Goal: Book appointment/travel/reservation

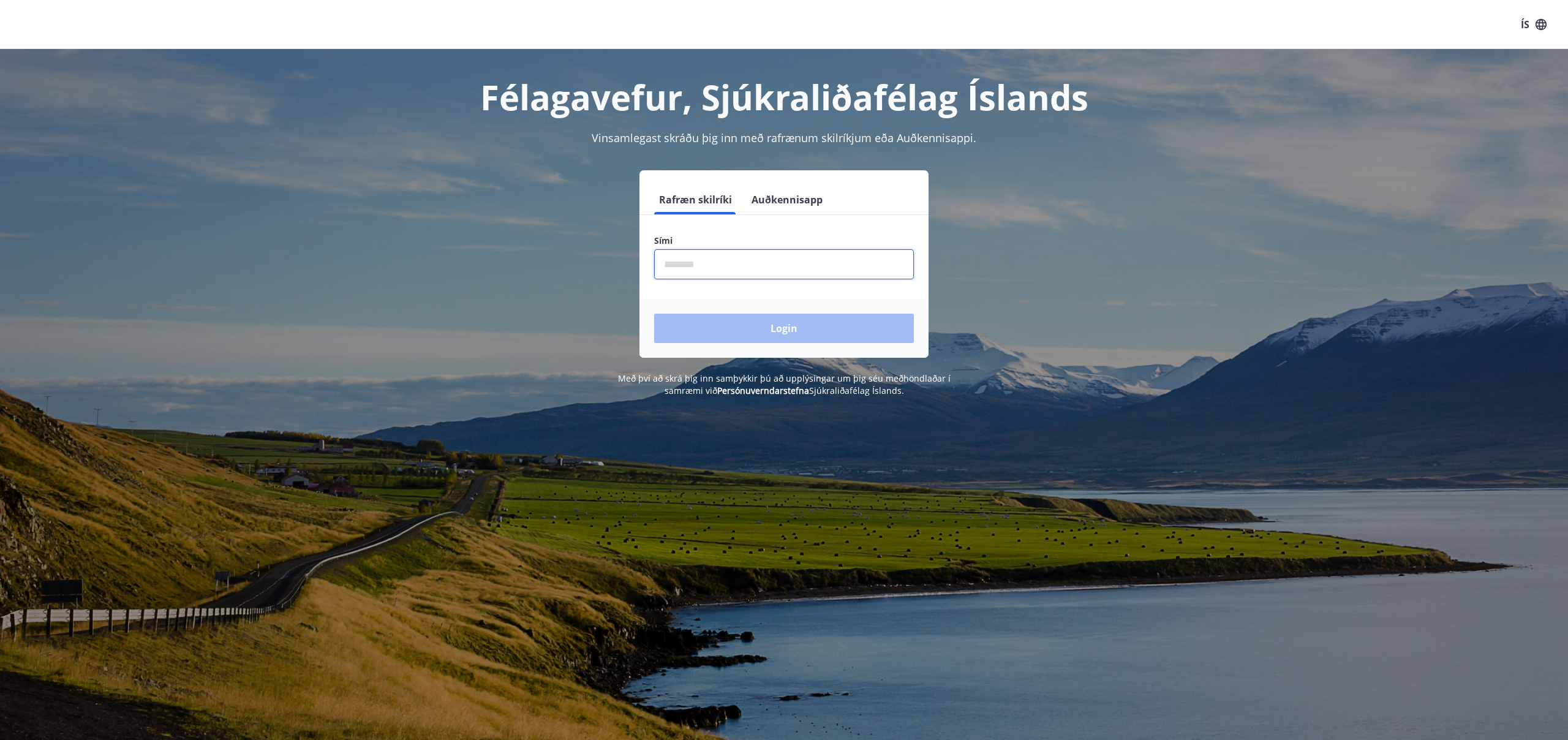
click at [678, 264] on input "phone" at bounding box center [784, 264] width 259 height 30
click at [703, 261] on input "phone" at bounding box center [784, 264] width 259 height 30
type input "*"
click at [679, 266] on input "phone" at bounding box center [784, 264] width 259 height 30
click at [688, 266] on input "phone" at bounding box center [784, 264] width 259 height 30
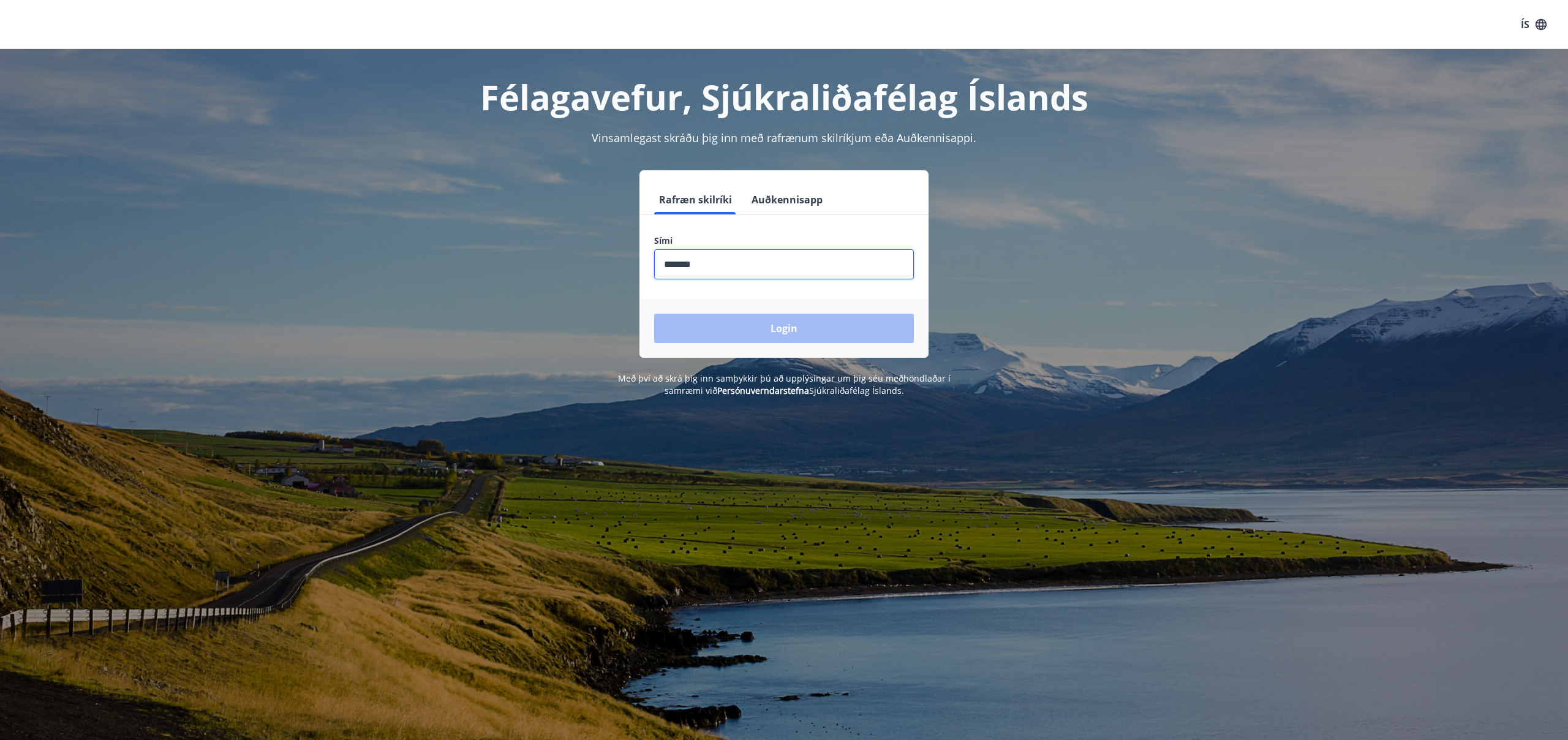
type input "********"
click at [763, 332] on button "Login" at bounding box center [784, 328] width 259 height 29
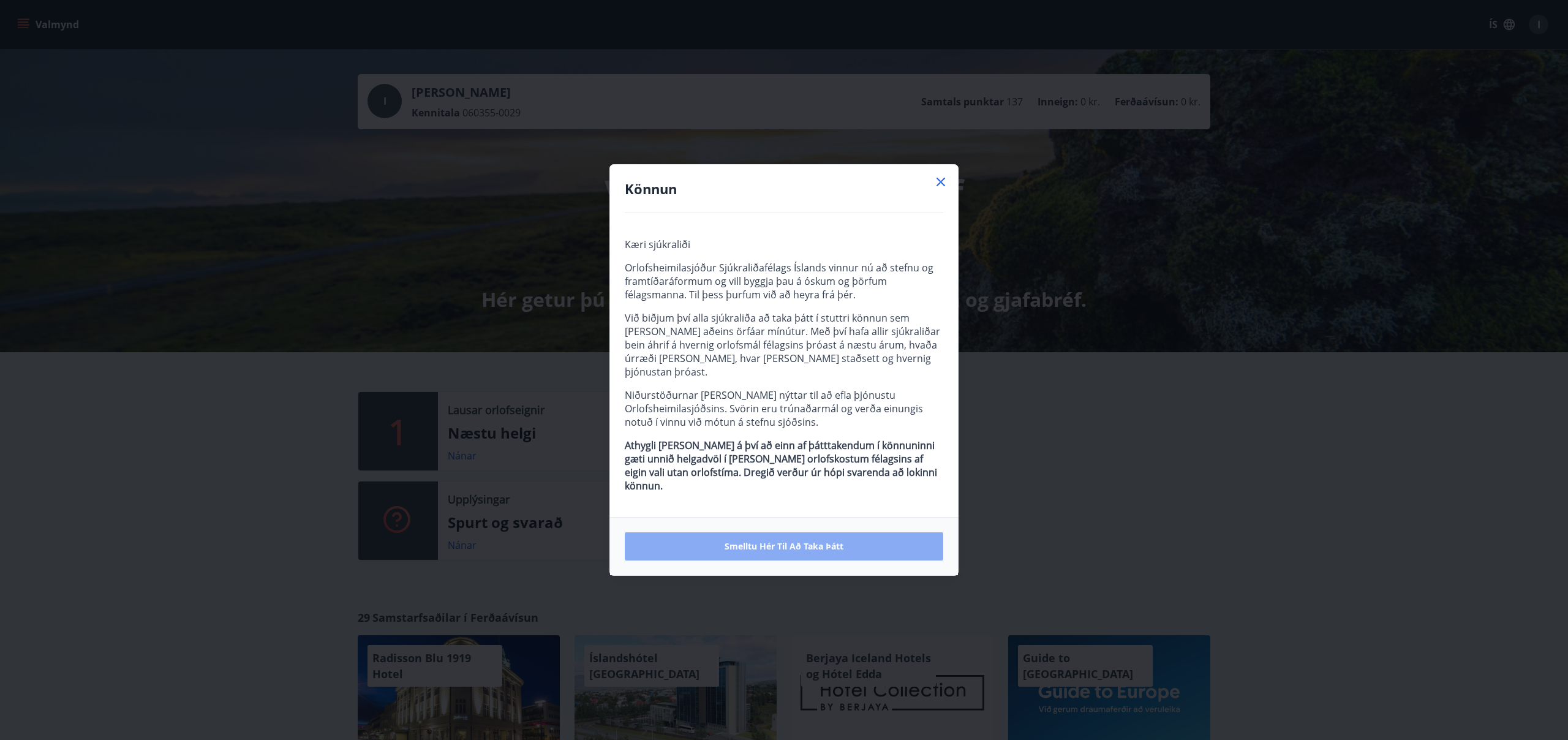
click at [784, 540] on span "Smelltu hér til að taka þátt" at bounding box center [784, 546] width 119 height 12
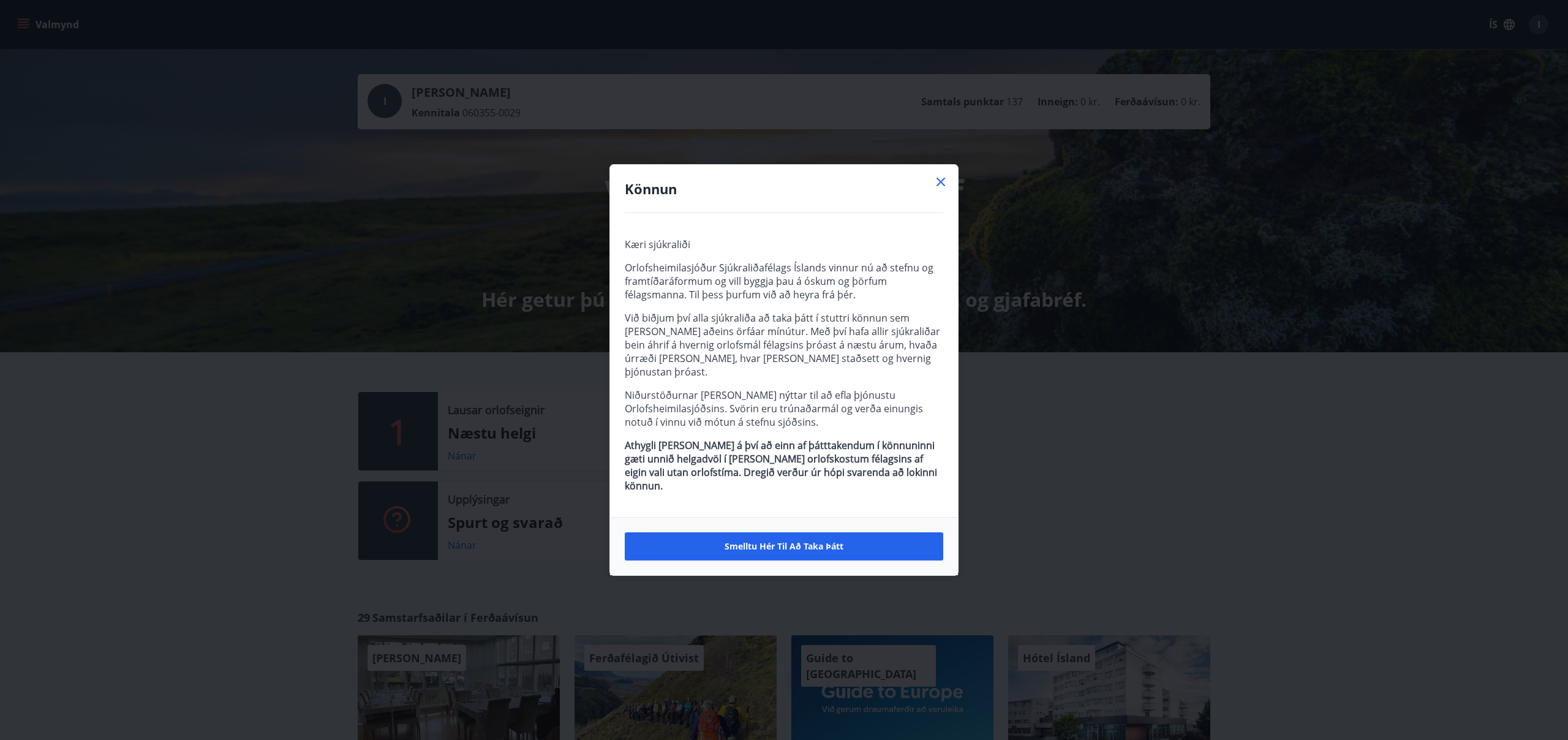
click at [938, 189] on icon at bounding box center [941, 182] width 15 height 15
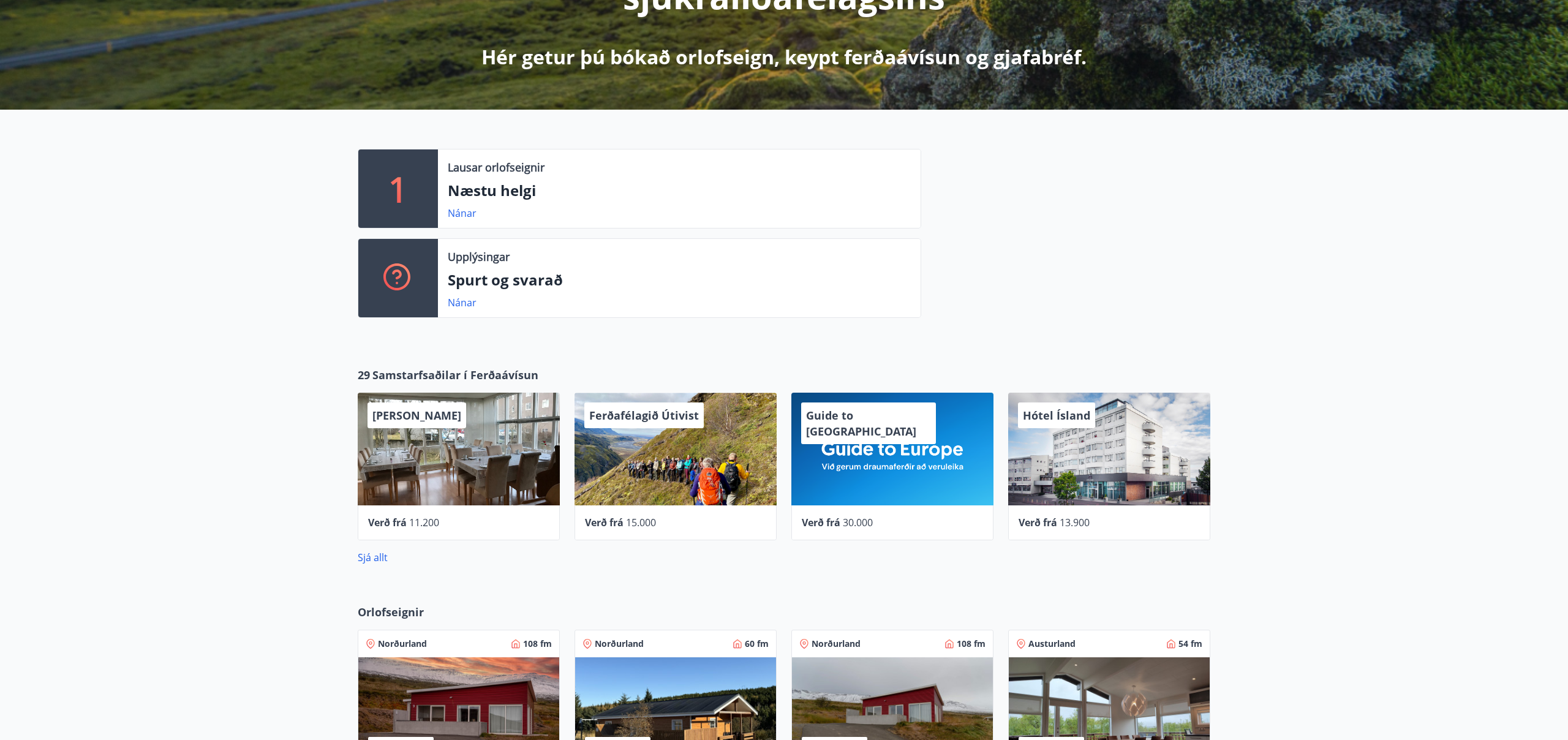
scroll to position [244, 0]
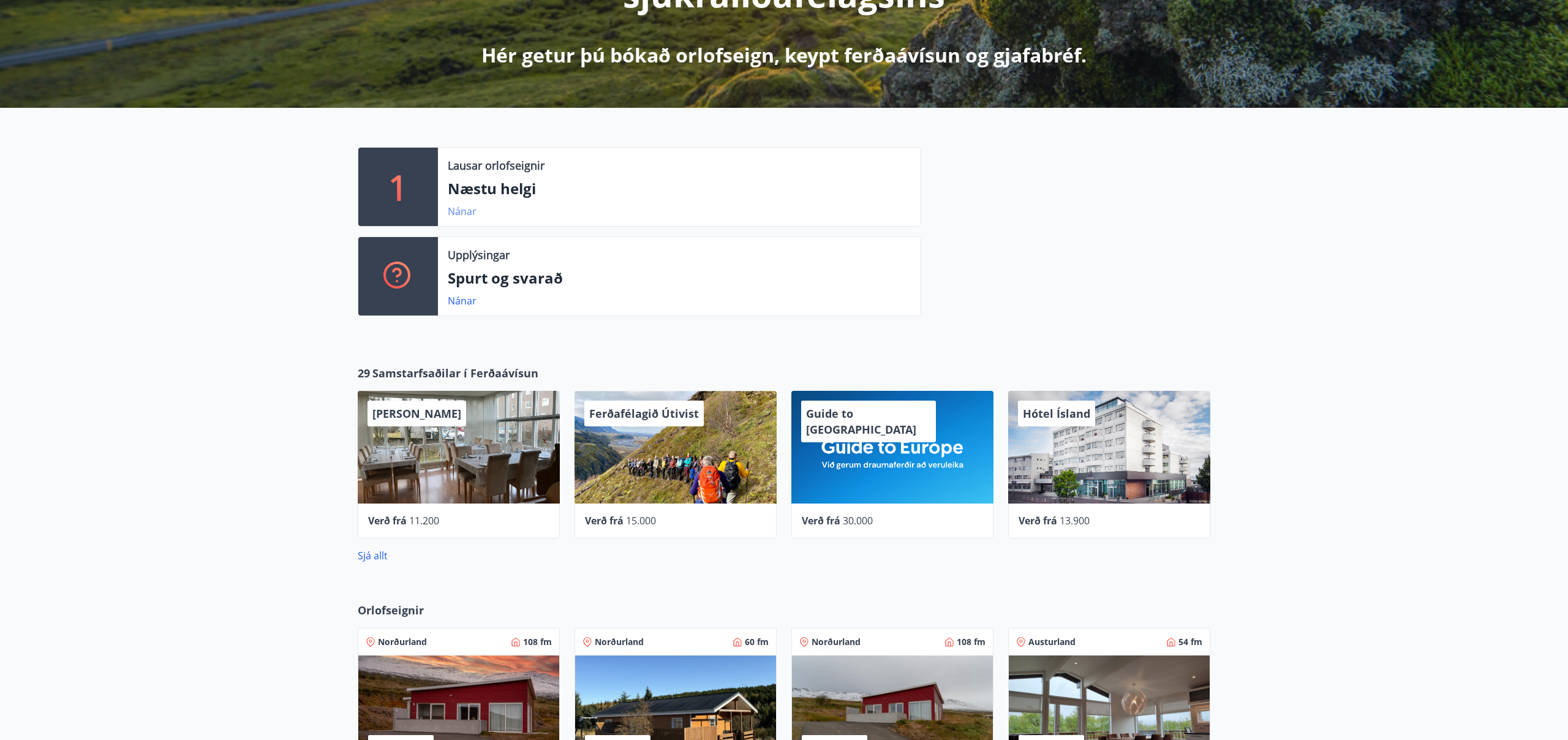
click at [457, 210] on link "Nánar" at bounding box center [462, 211] width 29 height 14
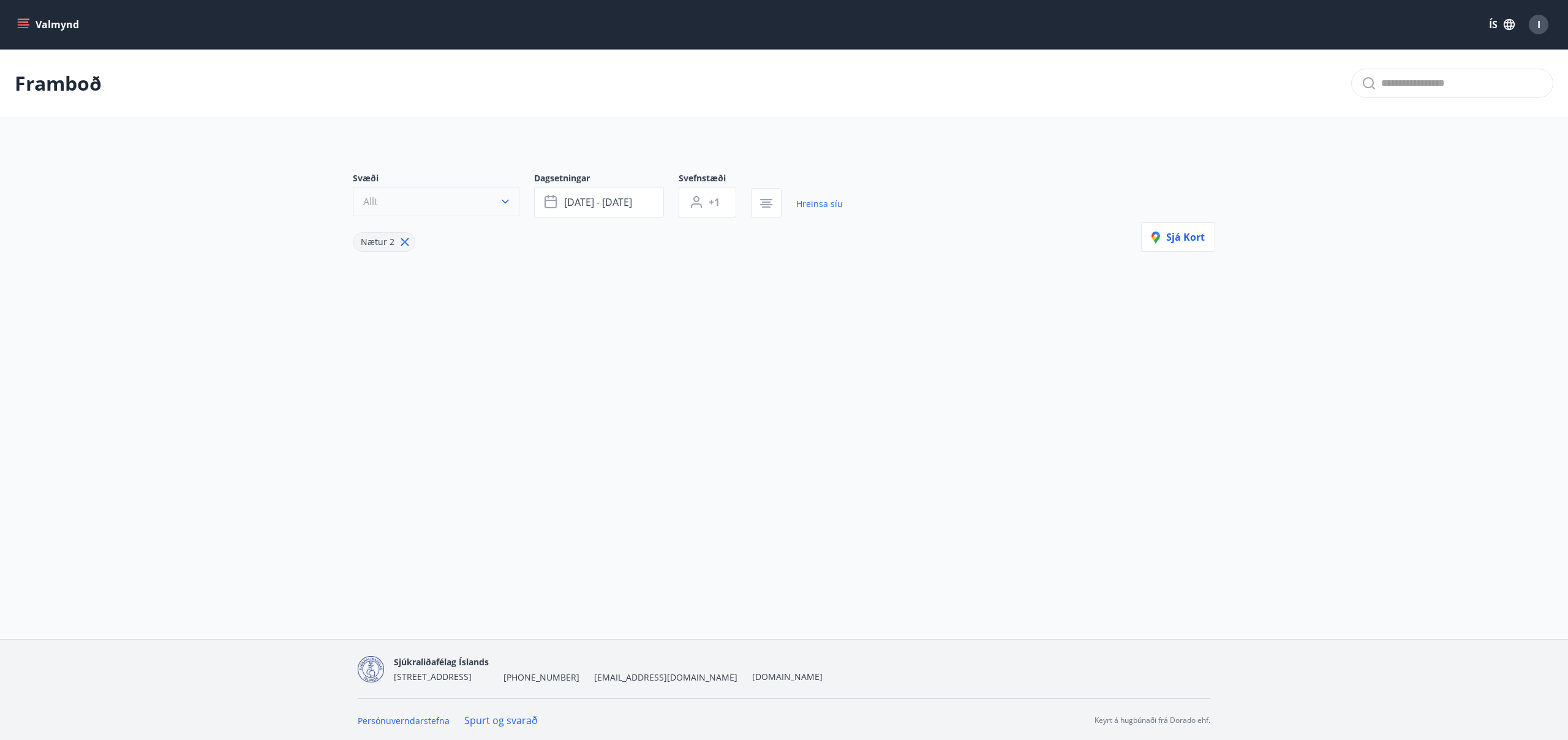
type input "*"
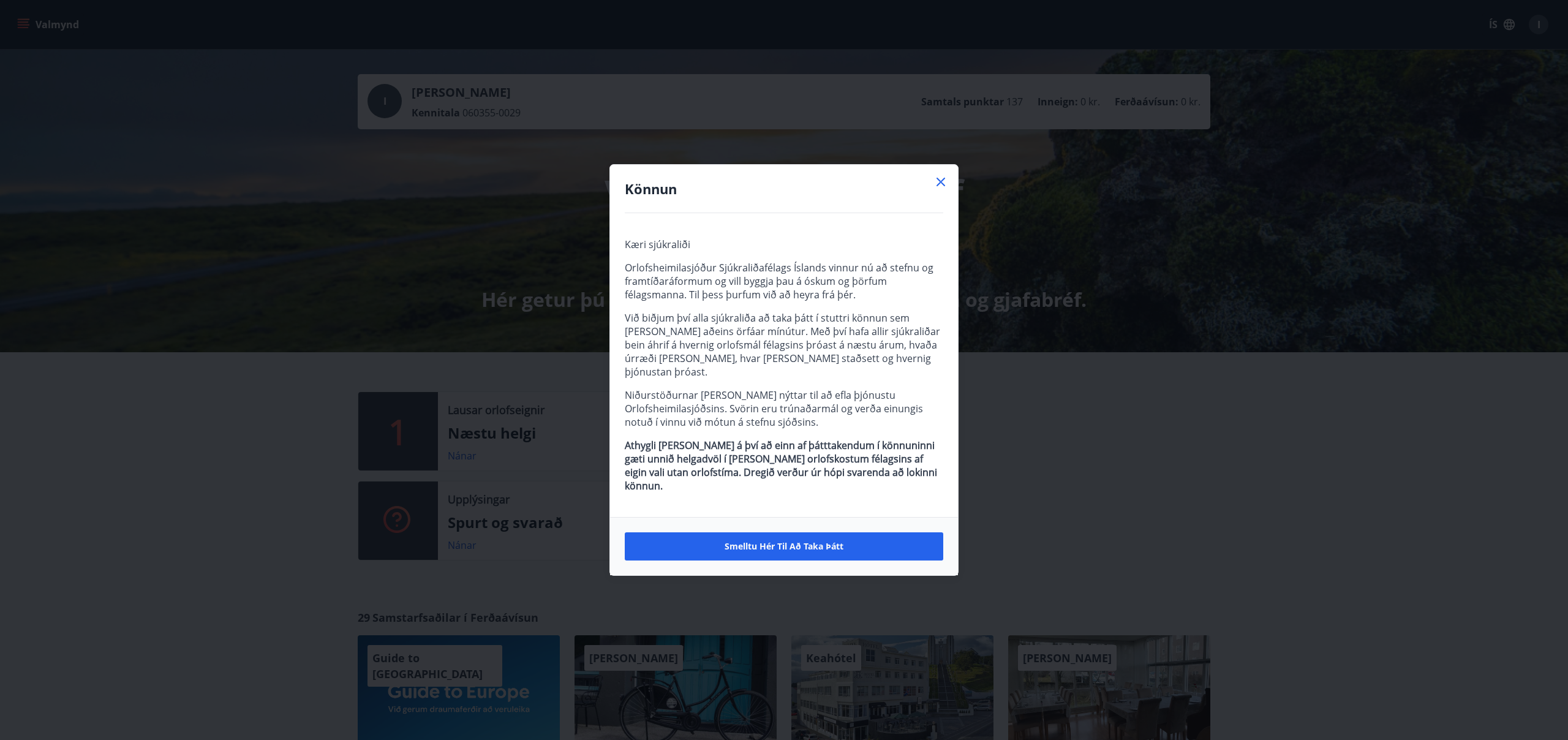
click at [939, 186] on icon at bounding box center [941, 182] width 9 height 9
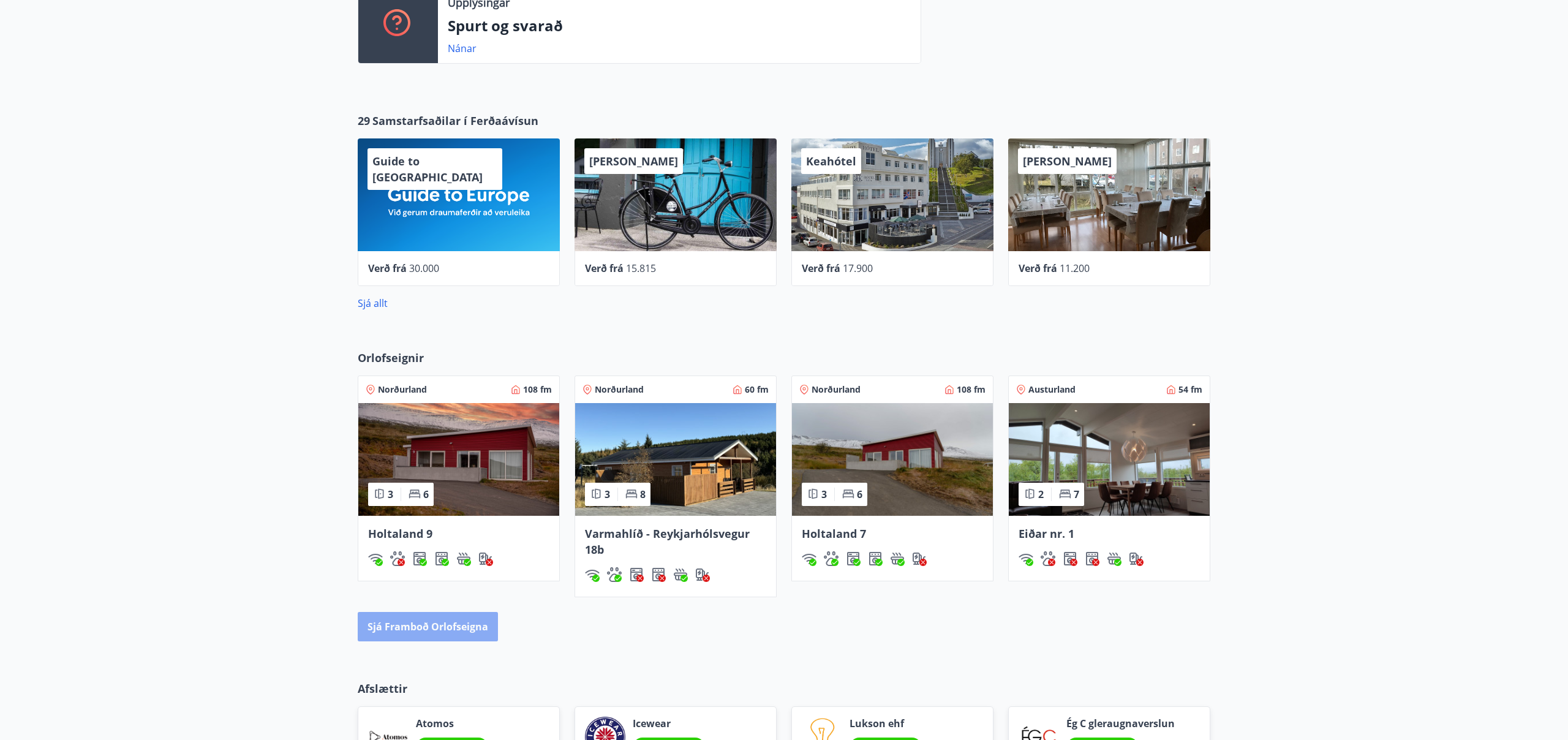
click at [456, 612] on button "Sjá framboð orlofseigna" at bounding box center [427, 626] width 140 height 29
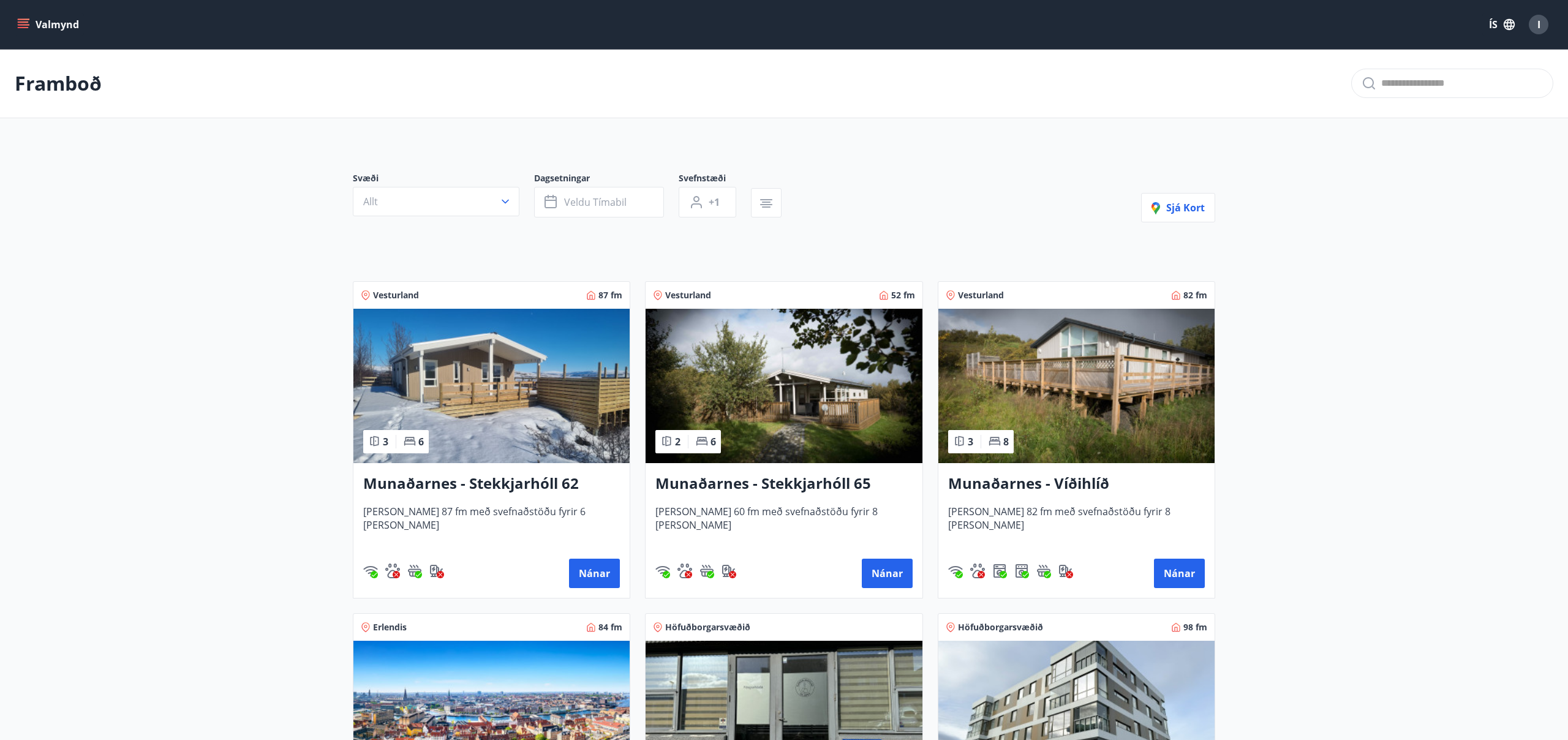
click at [20, 22] on icon "menu" at bounding box center [23, 22] width 11 height 1
